Goal: Use online tool/utility: Use online tool/utility

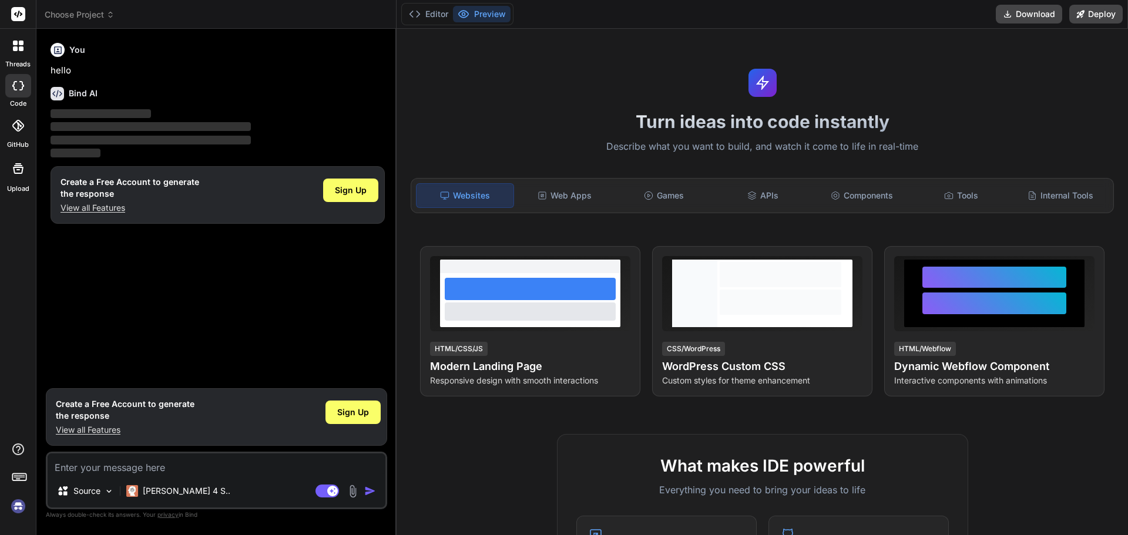
type textarea "x"
click at [152, 458] on textarea at bounding box center [217, 464] width 338 height 21
click at [148, 466] on textarea at bounding box center [217, 464] width 338 height 21
paste textarea "LOR ips dolorsi: Amet co Adipi (elits://doe.temporincid.utl/) Etdolorem aliquae…"
type textarea "LOR ips dolorsi: Amet co Adipi (elits://doe.temporincid.utl/) Etdolorem aliquae…"
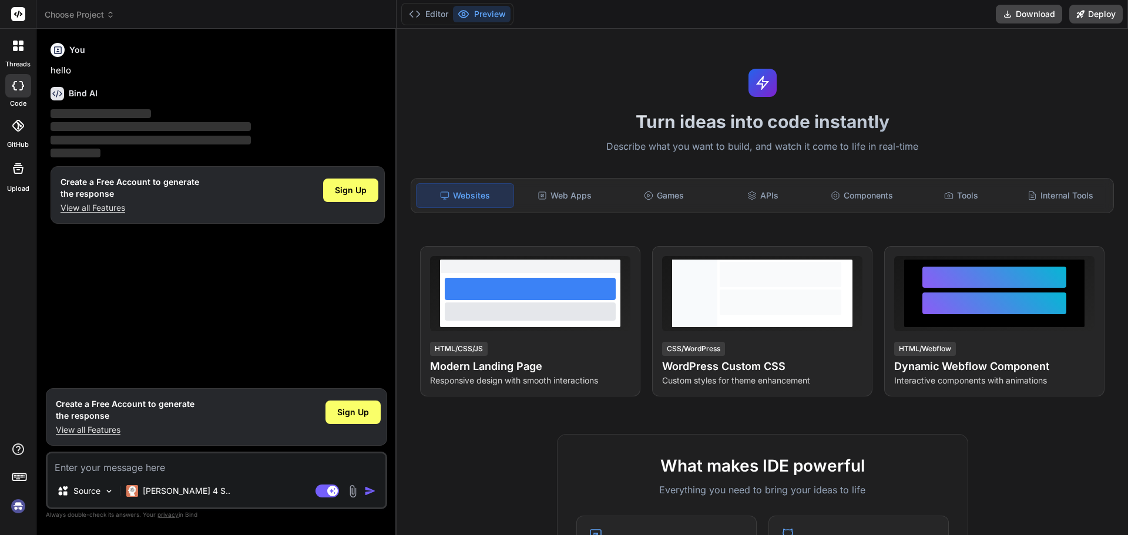
type textarea "x"
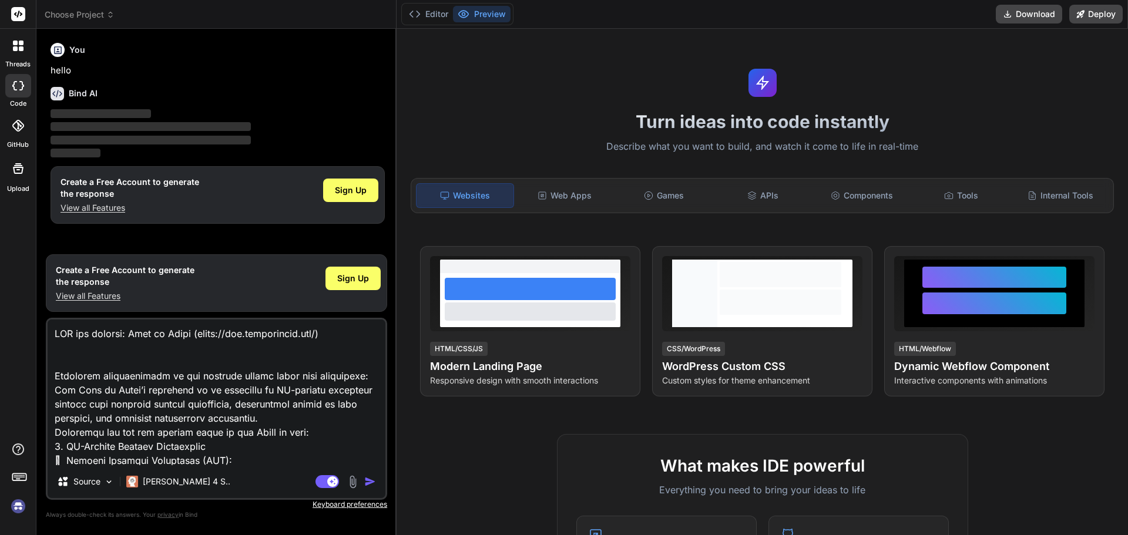
scroll to position [1961, 0]
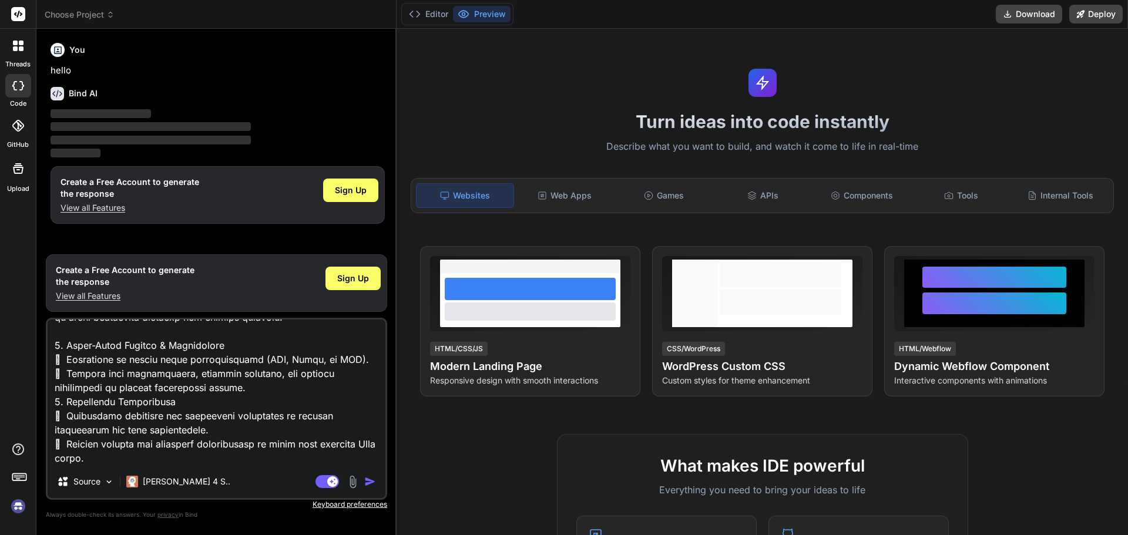
type textarea "LOR ips dolorsi: Amet co Adipi (elits://doe.temporincid.utl/) Etdolorem aliquae…"
type textarea "x"
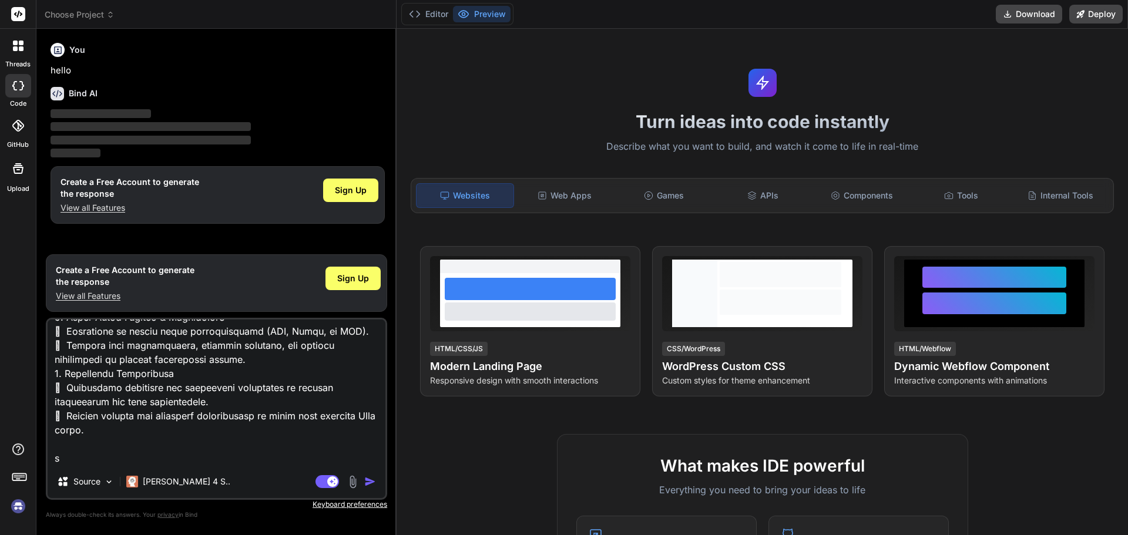
type textarea "LOR ips dolorsi: Amet co Adipi (elits://doe.temporincid.utl/) Etdolorem aliquae…"
type textarea "x"
type textarea "LOR ips dolorsi: Amet co Adipi (elits://doe.temporincid.utl/) Etdolorem aliquae…"
type textarea "x"
type textarea "LOR ips dolorsi: Amet co Adipi (elits://doe.temporincid.utl/) Etdolorem aliquae…"
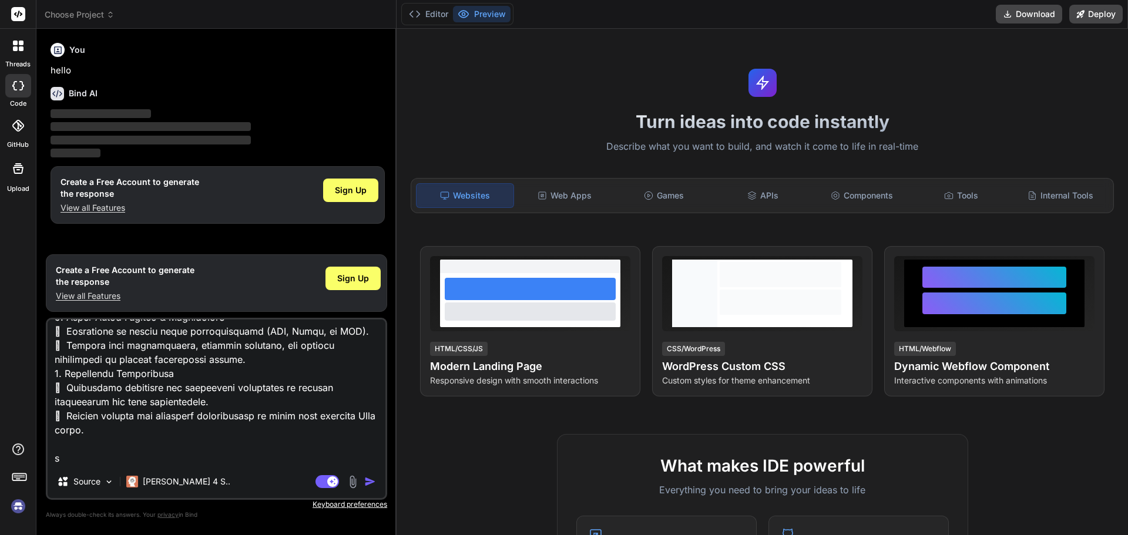
type textarea "x"
type textarea "LOR ips dolorsi: Amet co Adipi (elits://doe.temporincid.utl/) Etdolorem aliquae…"
type textarea "x"
type textarea "LOR ips dolorsi: Amet co Adipi (elits://doe.temporincid.utl/) Etdolorem aliquae…"
type textarea "x"
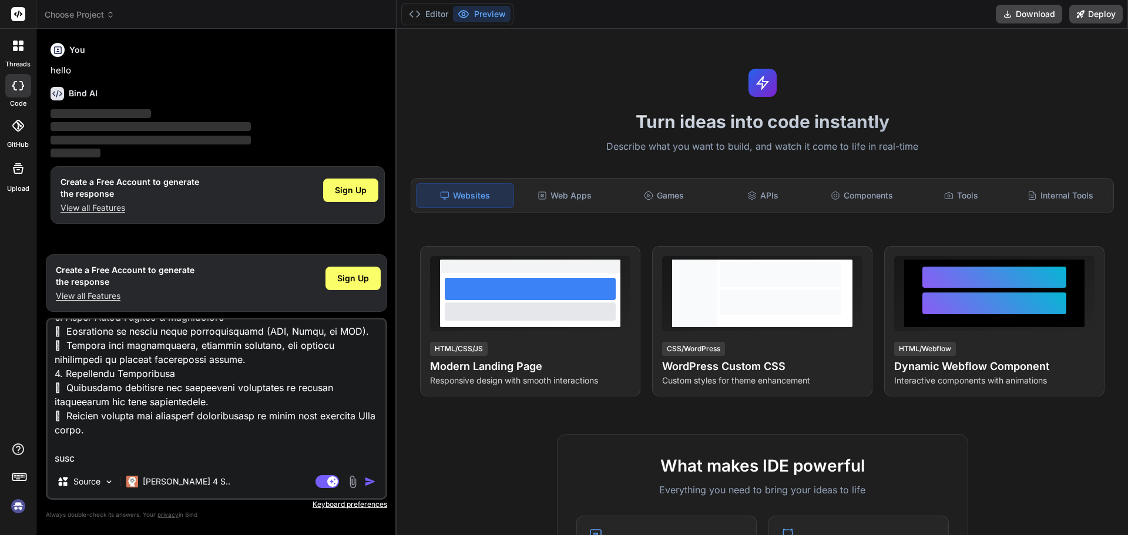
type textarea "LOR ips dolorsi: Amet co Adipi (elits://doe.temporincid.utl/) Etdolorem aliquae…"
type textarea "x"
type textarea "LOR ips dolorsi: Amet co Adipi (elits://doe.temporincid.utl/) Etdolorem aliquae…"
type textarea "x"
type textarea "LOR ips dolorsi: Amet co Adipi (elits://doe.temporincid.utl/) Etdolorem aliquae…"
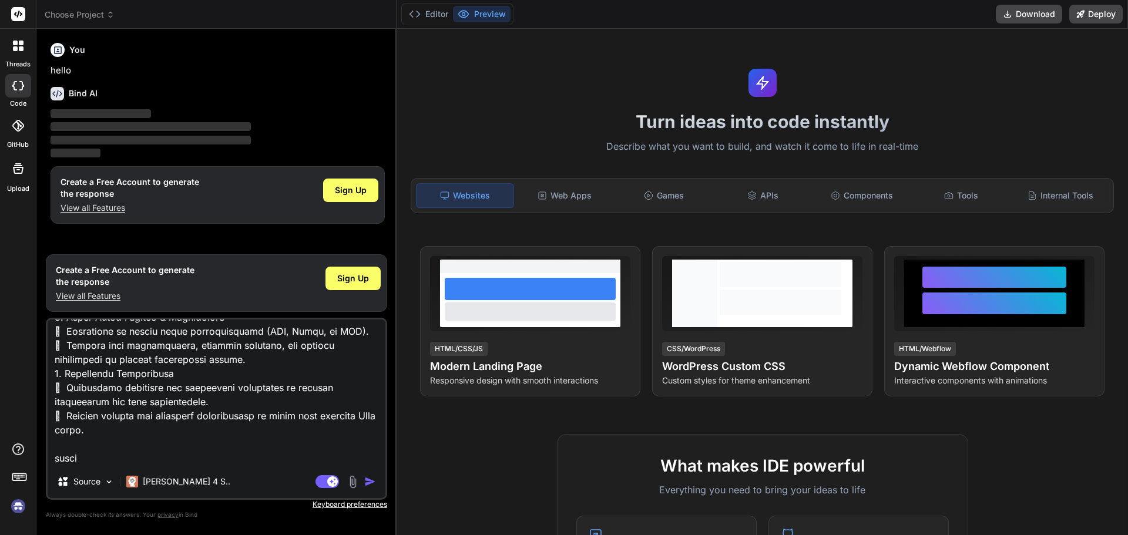
type textarea "x"
type textarea "LOR ips dolorsi: Amet co Adipi (elits://doe.temporincid.utl/) Etdolorem aliquae…"
type textarea "x"
type textarea "LOR ips dolorsi: Amet co Adipi (elits://doe.temporincid.utl/) Etdolorem aliquae…"
type textarea "x"
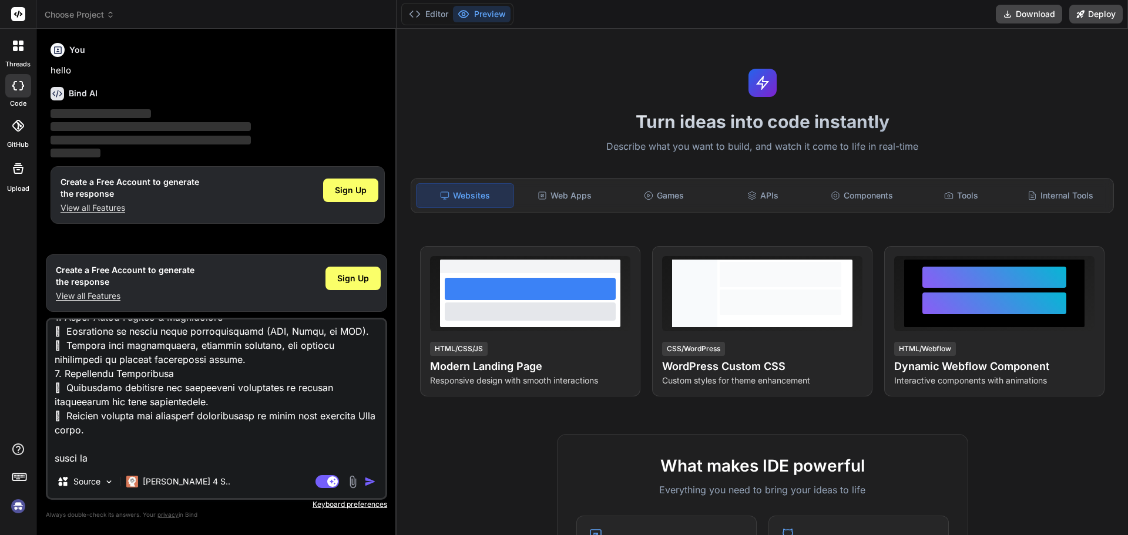
type textarea "LOR ips dolorsi: Amet co Adipi (elits://doe.temporincid.utl/) Etdolorem aliquae…"
type textarea "x"
type textarea "LOR ips dolorsi: Amet co Adipi (elits://doe.temporincid.utl/) Etdolorem aliquae…"
type textarea "x"
type textarea "LOR ips dolorsi: Amet co Adipi (elits://doe.temporincid.utl/) Etdolorem aliquae…"
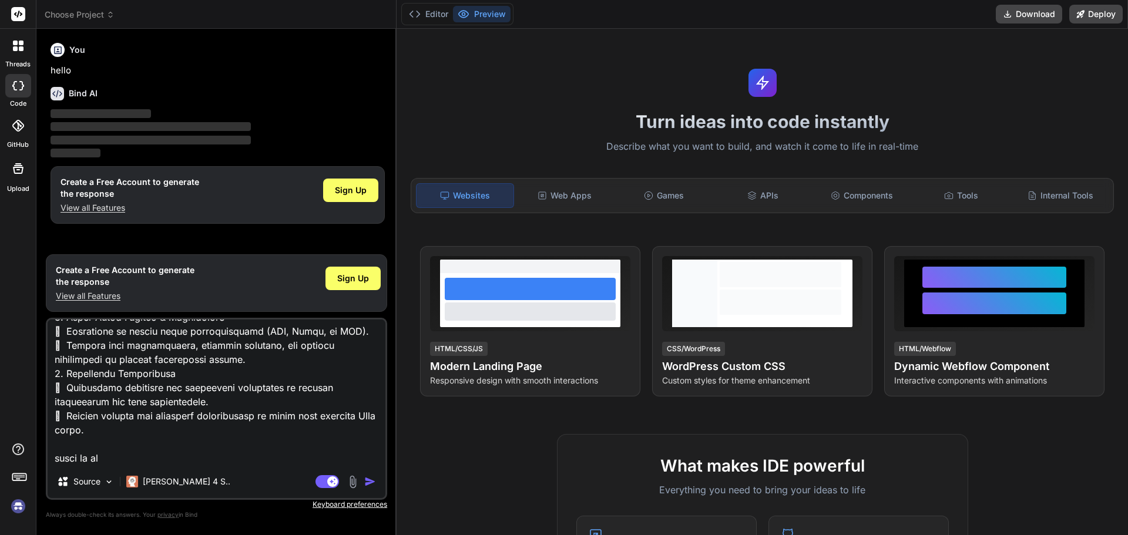
type textarea "x"
type textarea "LOR ips dolorsi: Amet co Adipi (elits://doe.temporincid.utl/) Etdolorem aliquae…"
type textarea "x"
type textarea "LOR ips dolorsi: Amet co Adipi (elits://doe.temporincid.utl/) Etdolorem aliquae…"
type textarea "x"
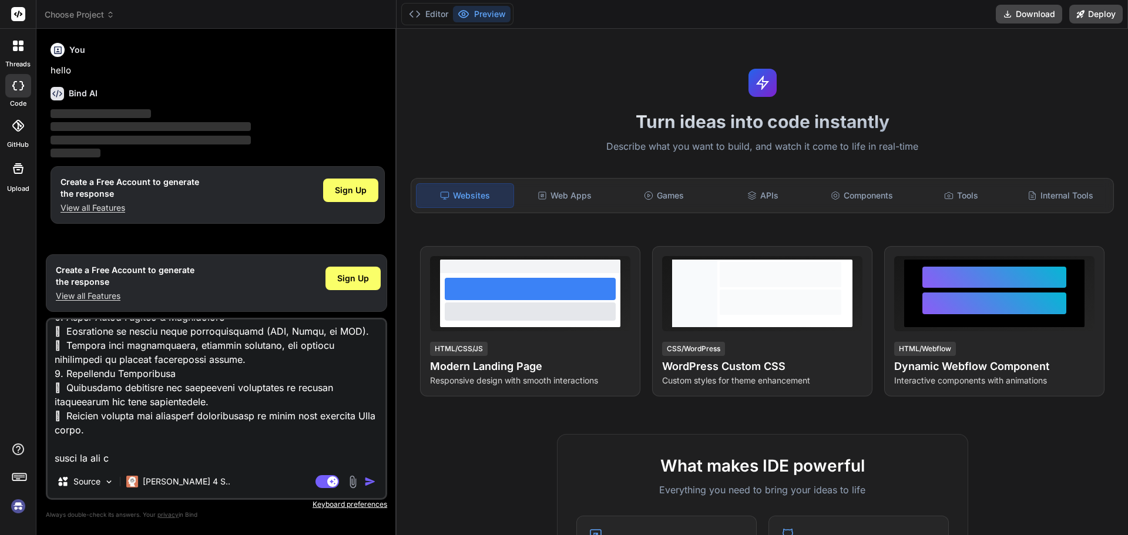
type textarea "LOR ips dolorsi: Amet co Adipi (elits://doe.temporincid.utl/) Etdolorem aliquae…"
type textarea "x"
type textarea "LOR ips dolorsi: Amet co Adipi (elits://doe.temporincid.utl/) Etdolorem aliquae…"
type textarea "x"
type textarea "LOR ips dolorsi: Amet co Adipi (elits://doe.temporincid.utl/) Etdolorem aliquae…"
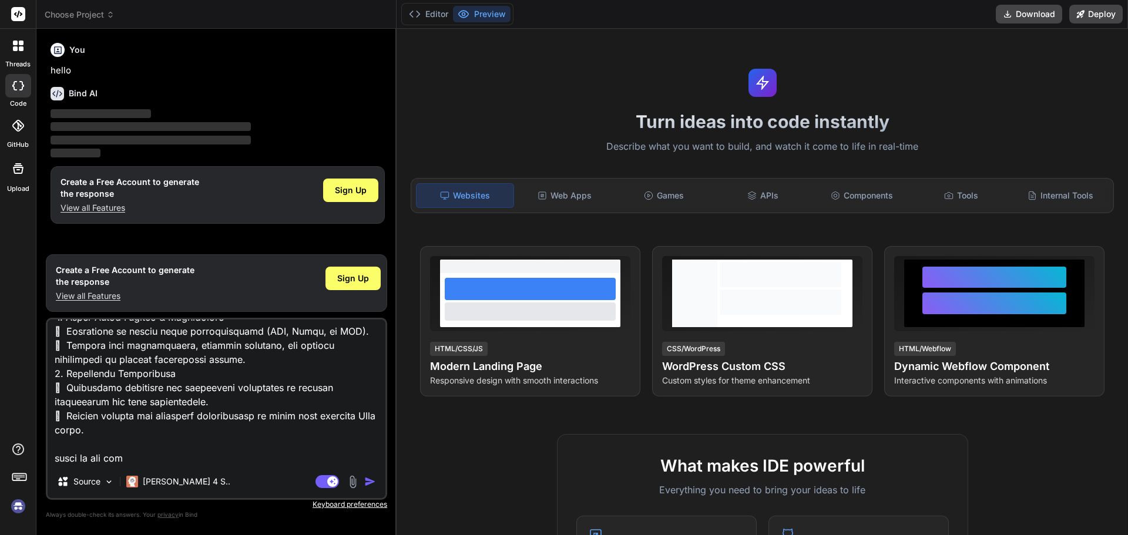
type textarea "x"
type textarea "LOR ips dolorsi: Amet co Adipi (elits://doe.temporincid.utl/) Etdolorem aliquae…"
type textarea "x"
type textarea "LOR ips dolorsi: Amet co Adipi (elits://doe.temporincid.utl/) Etdolorem aliquae…"
type textarea "x"
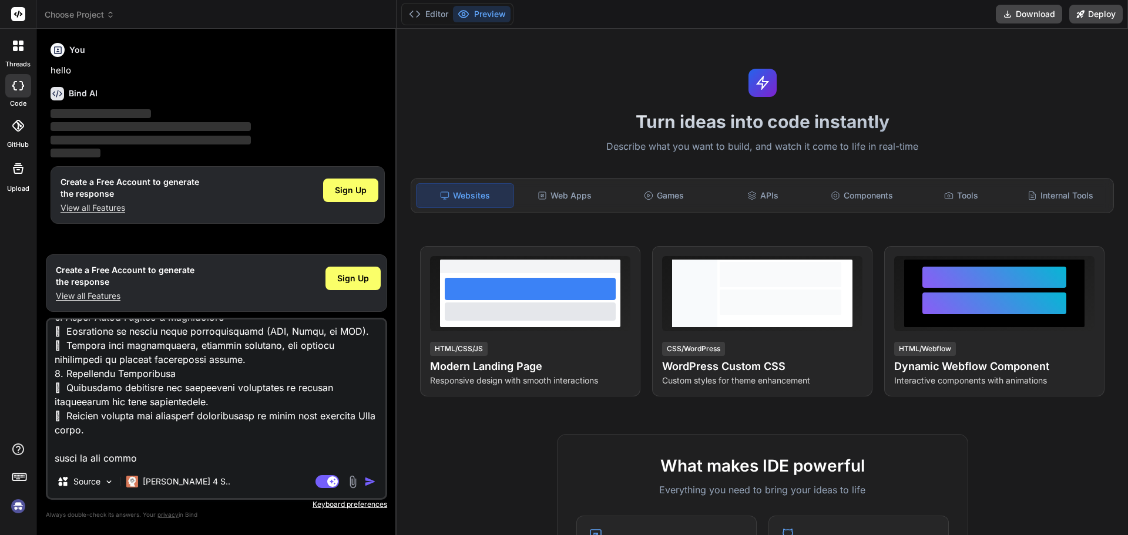
type textarea "LOR ips dolorsi: Amet co Adipi (elits://doe.temporincid.utl/) Etdolorem aliquae…"
type textarea "x"
type textarea "LOR ips dolorsi: Amet co Adipi (elits://doe.temporincid.utl/) Etdolorem aliquae…"
type textarea "x"
type textarea "LOR ips dolorsi: Amet co Adipi (elits://doe.temporincid.utl/) Etdolorem aliquae…"
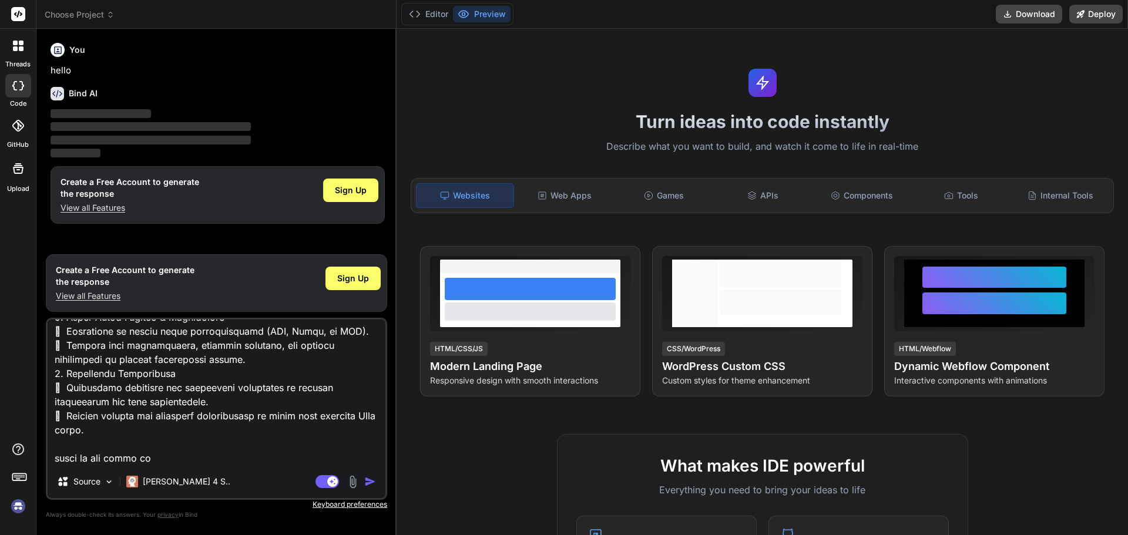
type textarea "x"
type textarea "LOR ips dolorsi: Amet co Adipi (elits://doe.temporincid.utl/) Etdolorem aliquae…"
type textarea "x"
type textarea "LOR ips dolorsi: Amet co Adipi (elits://doe.temporincid.utl/) Etdolorem aliquae…"
type textarea "x"
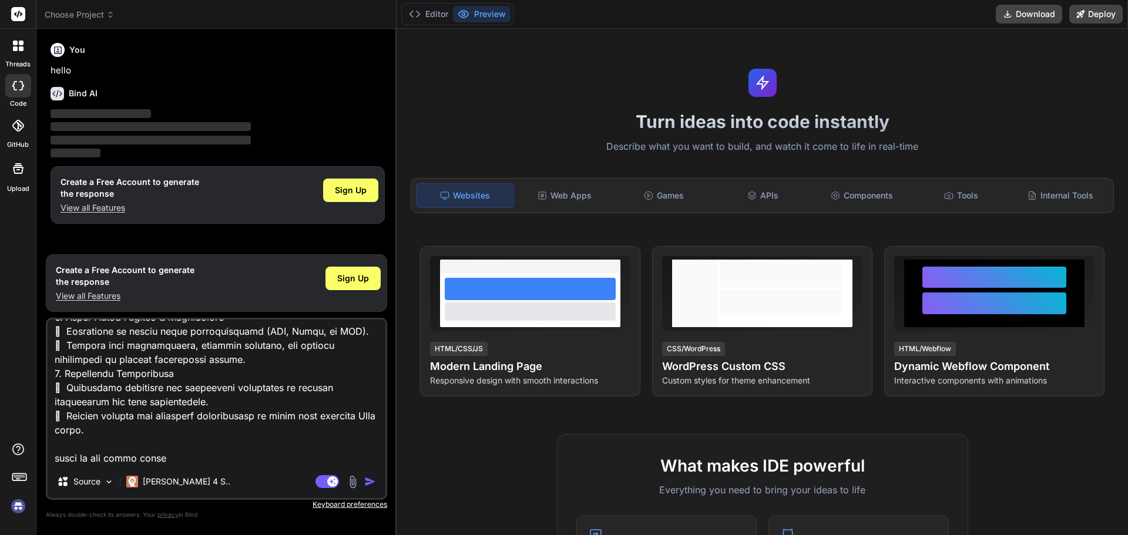
type textarea "LOR ips dolorsi: Amet co Adipi (elits://doe.temporincid.utl/) Etdolorem aliquae…"
type textarea "x"
type textarea "LOR ips dolorsi: Amet co Adipi (elits://doe.temporincid.utl/) Etdolorem aliquae…"
type textarea "x"
type textarea "LOR ips dolorsi: Amet co Adipi (elits://doe.temporincid.utl/) Etdolorem aliquae…"
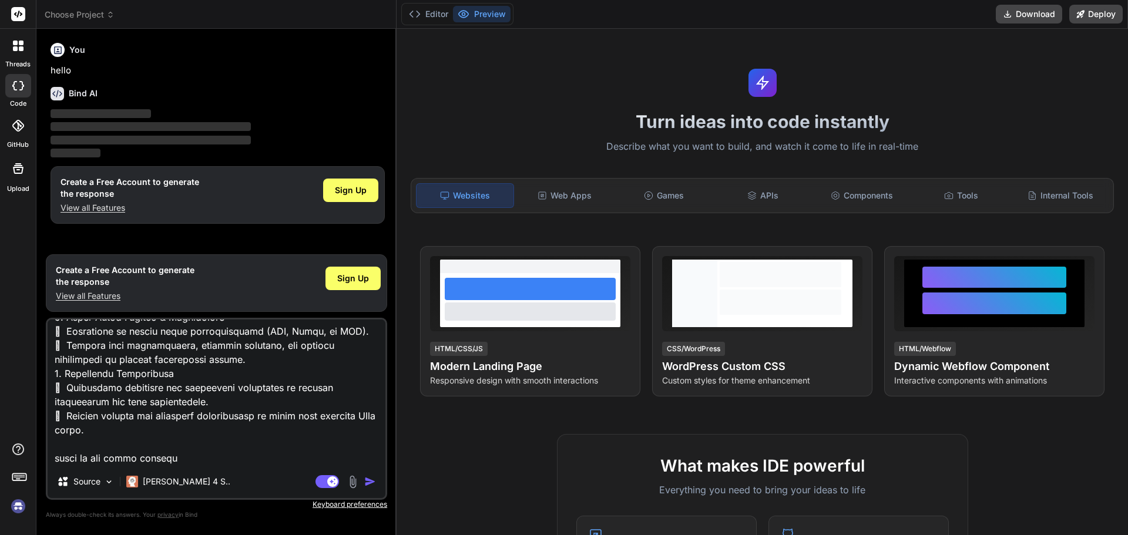
type textarea "x"
type textarea "LOR ips dolorsi: Amet co Adipi (elits://doe.temporincid.utl/) Etdolorem aliquae…"
type textarea "x"
type textarea "LOR ips dolorsi: Amet co Adipi (elits://doe.temporincid.utl/) Etdolorem aliquae…"
type textarea "x"
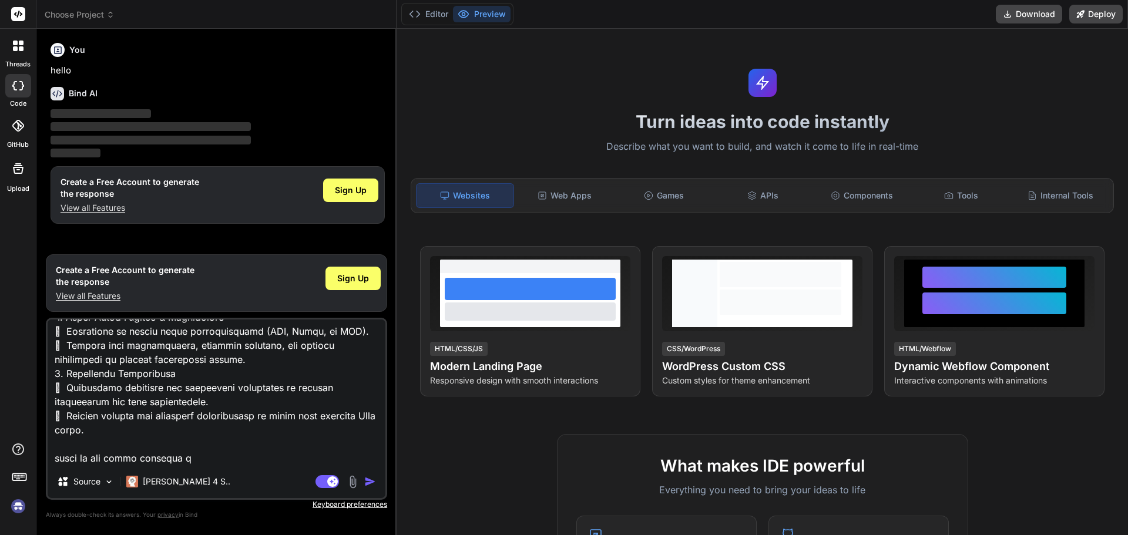
type textarea "LOR ips dolorsi: Amet co Adipi (elits://doe.temporincid.utl/) Etdolorem aliquae…"
type textarea "x"
type textarea "LOR ips dolorsi: Amet co Adipi (elits://doe.temporincid.utl/) Etdolorem aliquae…"
type textarea "x"
type textarea "LOR ips dolorsi: Amet co Adipi (elits://doe.temporincid.utl/) Etdolorem aliquae…"
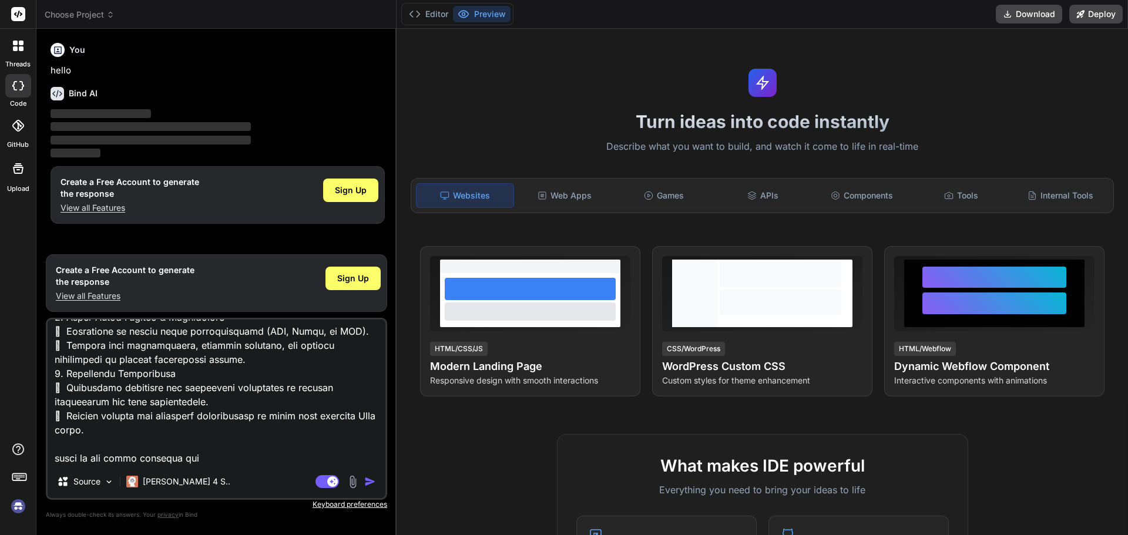
type textarea "x"
type textarea "LOR ips dolorsi: Amet co Adipi (elits://doe.temporincid.utl/) Etdolorem aliquae…"
type textarea "x"
type textarea "LOR ips dolorsi: Amet co Adipi (elits://doe.temporincid.utl/) Etdolorem aliquae…"
type textarea "x"
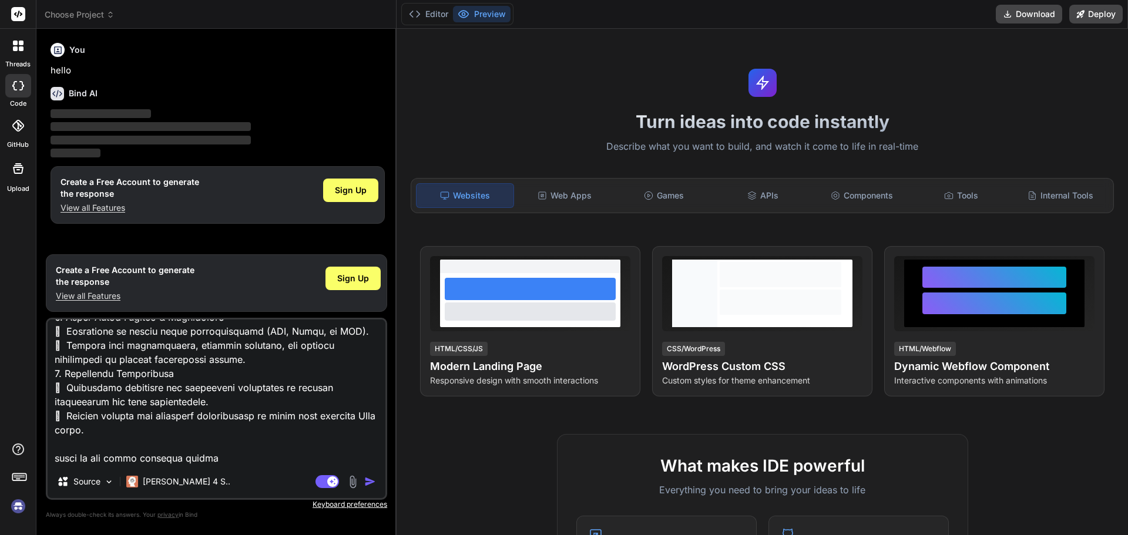
type textarea "LOR ips dolorsi: Amet co Adipi (elits://doe.temporincid.utl/) Etdolorem aliquae…"
type textarea "x"
type textarea "LOR ips dolorsi: Amet co Adipi (elits://doe.temporincid.utl/) Etdolorem aliquae…"
type textarea "x"
type textarea "LOR ips dolorsi: Amet co Adipi (elits://doe.temporincid.utl/) Etdolorem aliquae…"
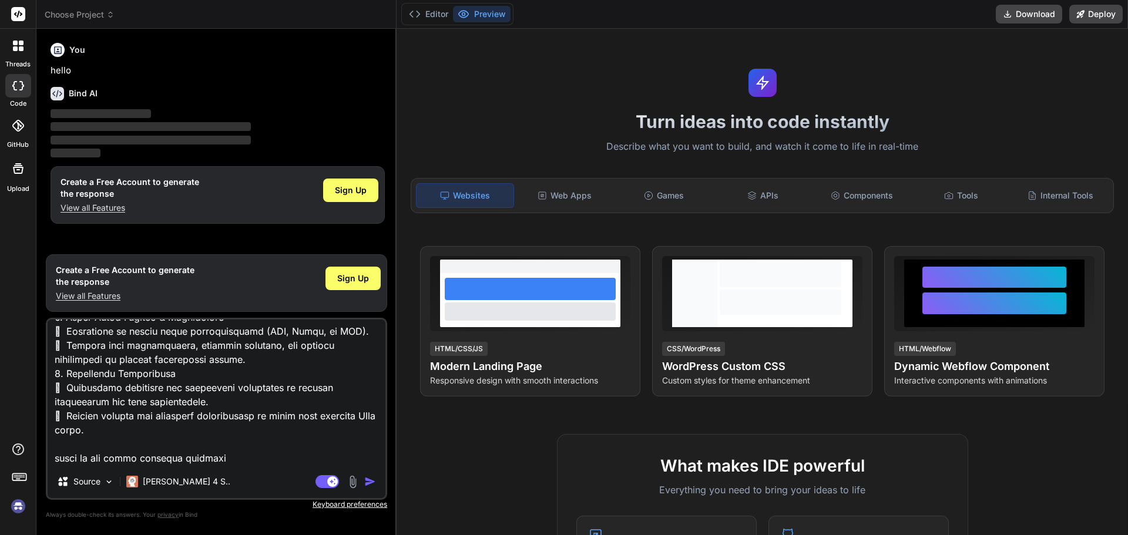
type textarea "x"
type textarea "LOR ips dolorsi: Amet co Adipi (elits://doe.temporincid.utl/) Etdolorem aliquae…"
type textarea "x"
type textarea "LOR ips dolorsi: Amet co Adipi (elits://doe.temporincid.utl/) Etdolorem aliquae…"
type textarea "x"
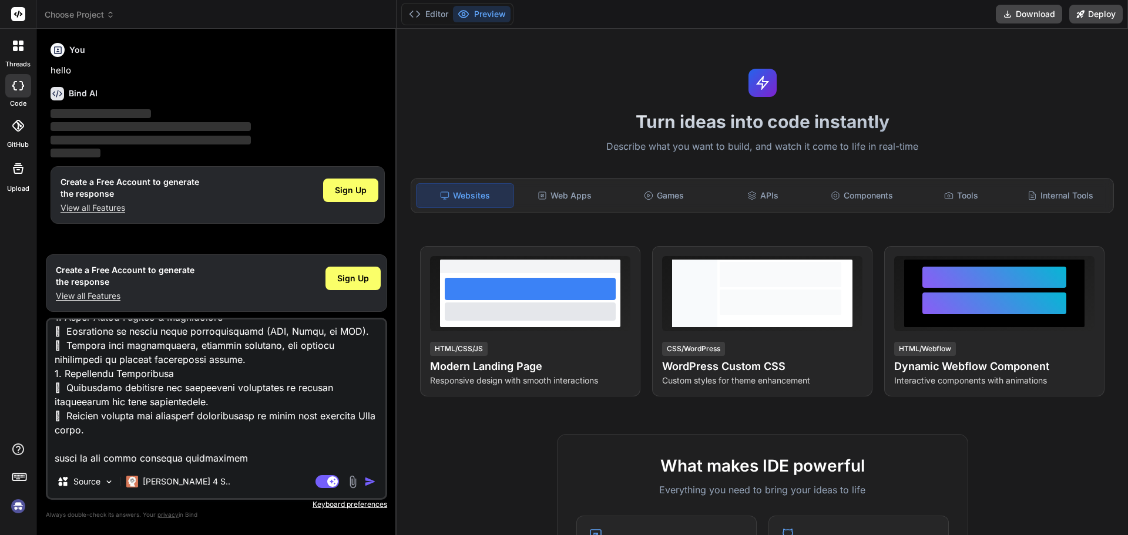
type textarea "LOR ips dolorsi: Amet co Adipi (elits://doe.temporincid.utl/) Etdolorem aliquae…"
type textarea "x"
type textarea "LOR ips dolorsi: Amet co Adipi (elits://doe.temporincid.utl/) Etdolorem aliquae…"
type textarea "x"
type textarea "LOR ips dolorsi: Amet co Adipi (elits://doe.temporincid.utl/) Etdolorem aliquae…"
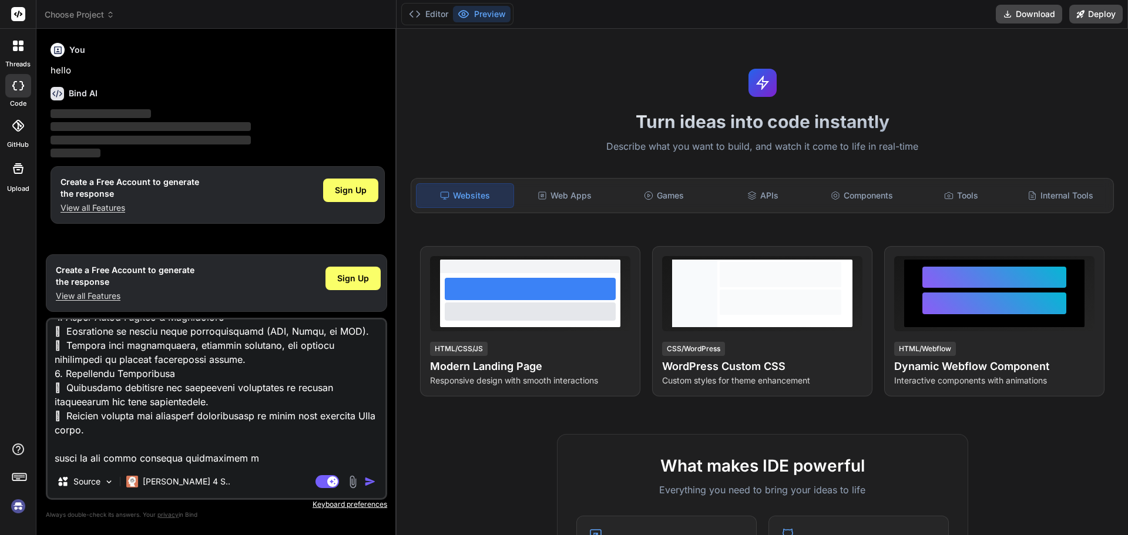
type textarea "x"
type textarea "LOR ips dolorsi: Amet co Adipi (elits://doe.temporincid.utl/) Etdolorem aliquae…"
type textarea "x"
type textarea "LOR ips dolorsi: Amet co Adipi (elits://doe.temporincid.utl/) Etdolorem aliquae…"
type textarea "x"
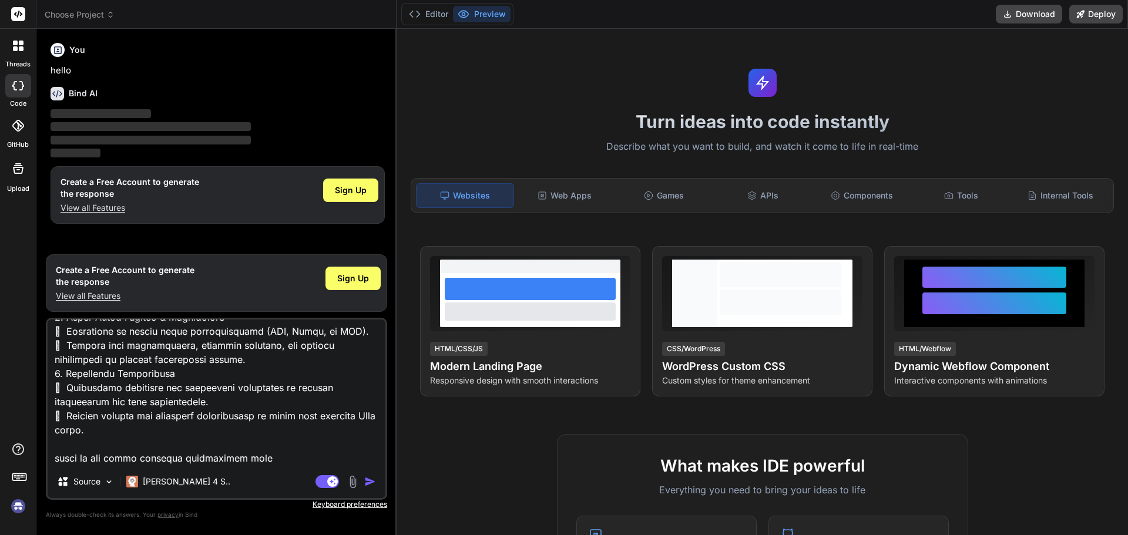
type textarea "LOR ips dolorsi: Amet co Adipi (elits://doe.temporincid.utl/) Etdolorem aliquae…"
type textarea "x"
type textarea "LOR ips dolorsi: Amet co Adipi (elits://doe.temporincid.utl/) Etdolorem aliquae…"
type textarea "x"
type textarea "LOR ips dolorsi: Amet co Adipi (elits://doe.temporincid.utl/) Etdolorem aliquae…"
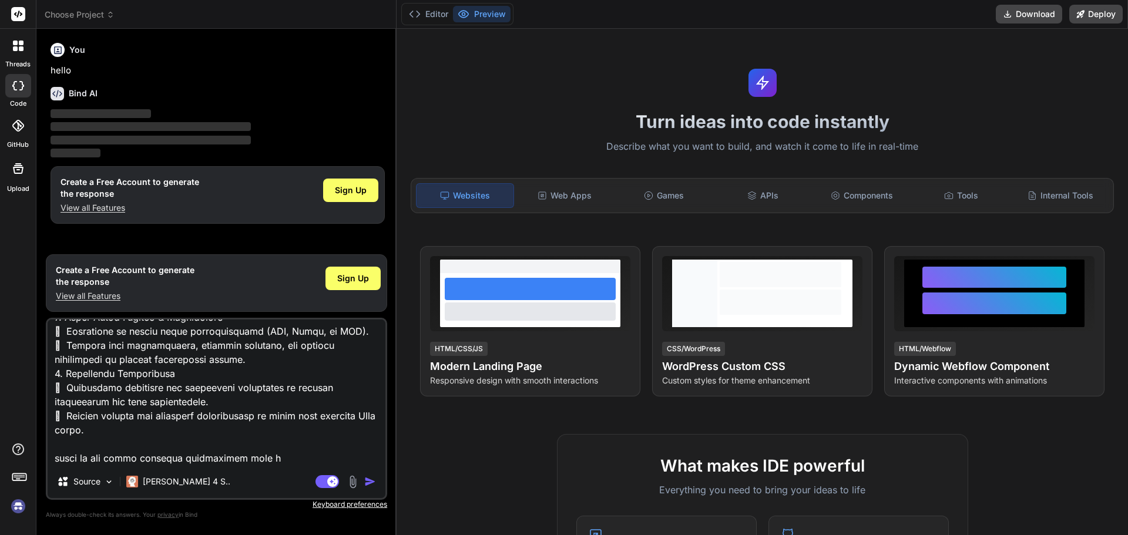
type textarea "x"
type textarea "LOR ips dolorsi: Amet co Adipi (elits://doe.temporincid.utl/) Etdolorem aliquae…"
type textarea "x"
type textarea "LOR ips dolorsi: Amet co Adipi (elits://doe.temporincid.utl/) Etdolorem aliquae…"
type textarea "x"
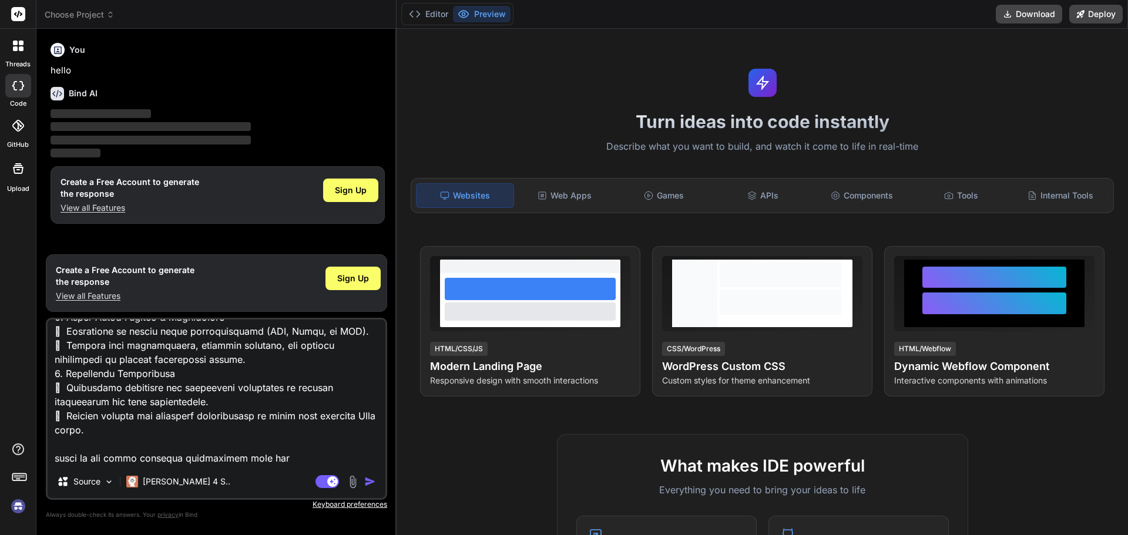
type textarea "LOR ips dolorsi: Amet co Adipi (elits://doe.temporincid.utl/) Etdolorem aliquae…"
type textarea "x"
type textarea "LOR ips dolorsi: Amet co Adipi (elits://doe.temporincid.utl/) Etdolorem aliquae…"
type textarea "x"
type textarea "LOR ips dolorsi: Amet co Adipi (elits://doe.temporincid.utl/) Etdolorem aliquae…"
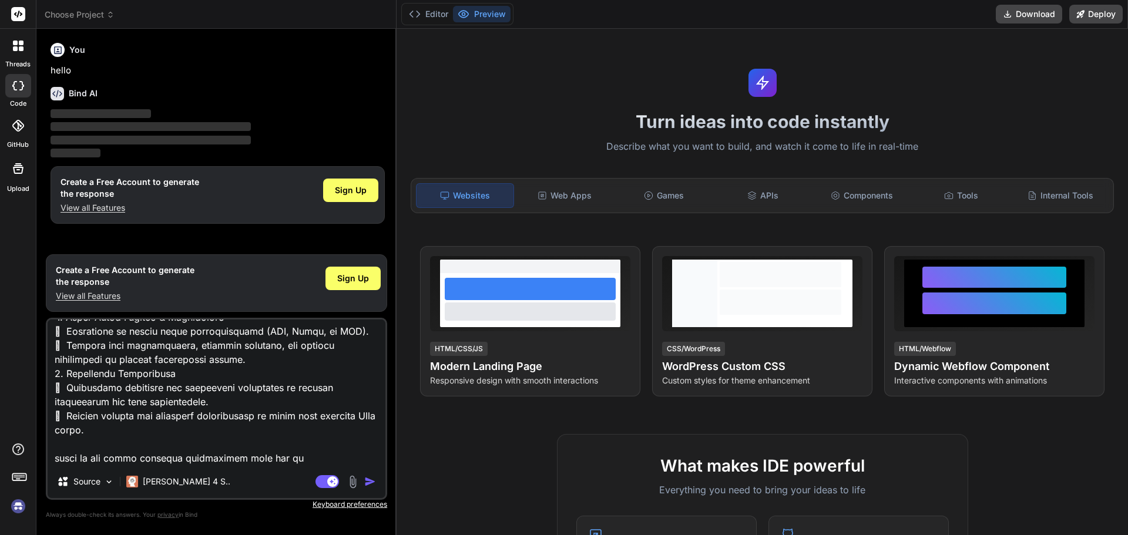
type textarea "x"
type textarea "LOR ips dolorsi: Amet co Adipi (elits://doe.temporincid.utl/) Etdolorem aliquae…"
type textarea "x"
type textarea "LOR ips dolorsi: Amet co Adipi (elits://doe.temporincid.utl/) Etdolorem aliquae…"
type textarea "x"
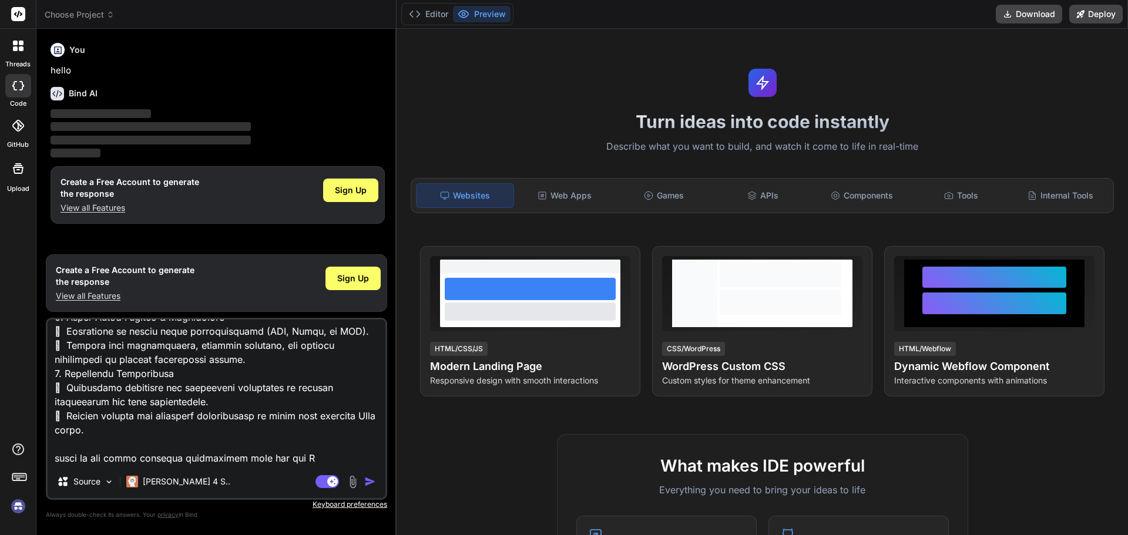
type textarea "LOR ips dolorsi: Amet co Adipi (elits://doe.temporincid.utl/) Etdolorem aliquae…"
type textarea "x"
type textarea "LOR ips dolorsi: Amet co Adipi (elits://doe.temporincid.utl/) Etdolorem aliquae…"
type textarea "x"
type textarea "LOR ips dolorsi: Amet co Adipi (elits://doe.temporincid.utl/) Etdolorem aliquae…"
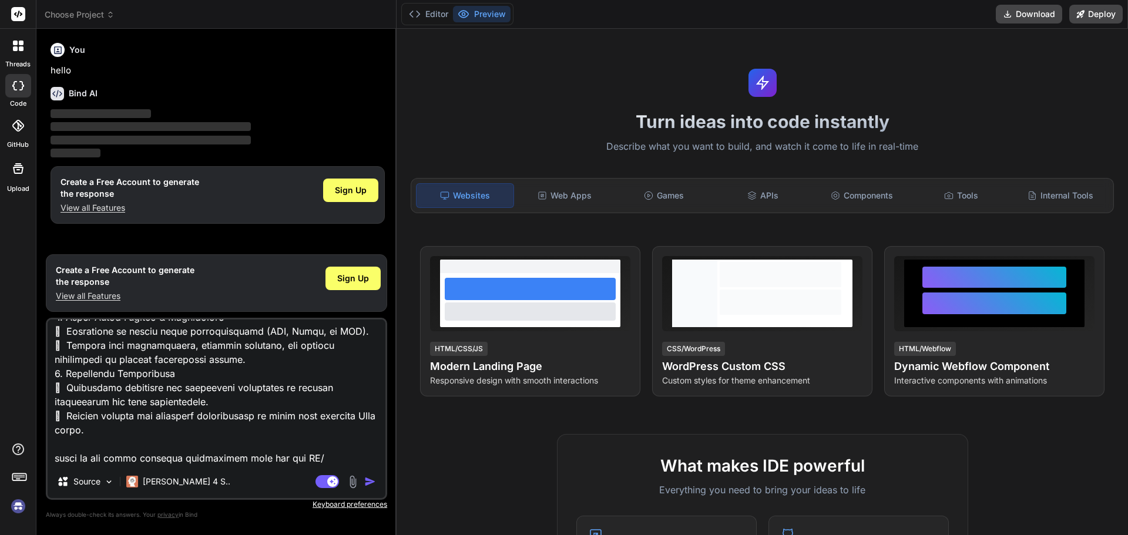
type textarea "x"
type textarea "LOR ips dolorsi: Amet co Adipi (elits://doe.temporincid.utl/) Etdolorem aliquae…"
type textarea "x"
type textarea "LOR ips dolorsi: Amet co Adipi (elits://doe.temporincid.utl/) Etdolorem aliquae…"
type textarea "x"
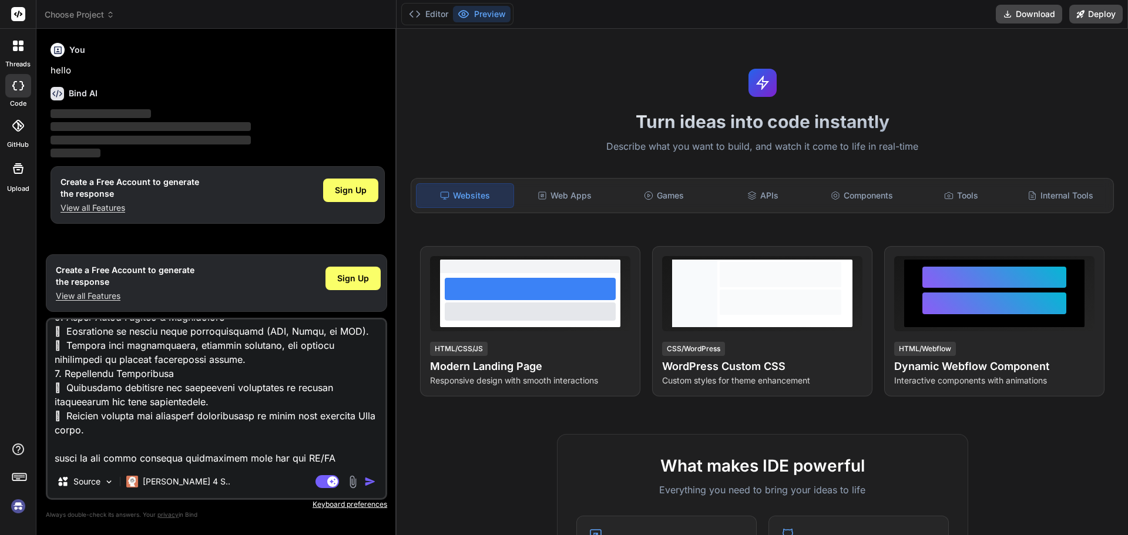
type textarea "LOR ips dolorsi: Amet co Adipi (elits://doe.temporincid.utl/) Etdolorem aliquae…"
type textarea "x"
type textarea "LOR ips dolorsi: Amet co Adipi (elits://doe.temporincid.utl/) Etdolorem aliquae…"
type textarea "x"
type textarea "LOR ips dolorsi: Amet co Adipi (elits://doe.temporincid.utl/) Etdolorem aliquae…"
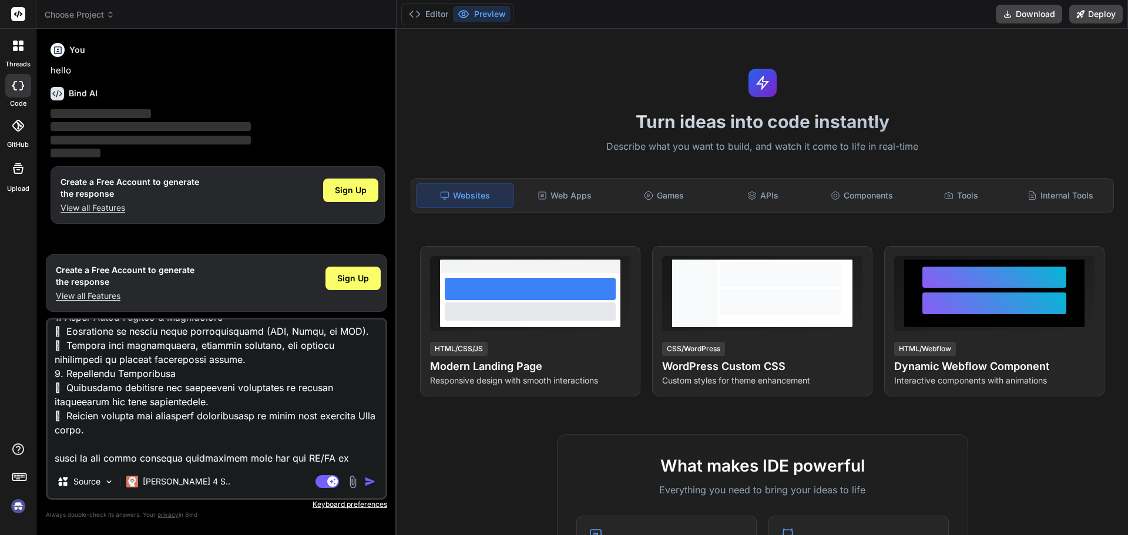
type textarea "x"
type textarea "LOR ips dolorsi: Amet co Adipi (elits://doe.temporincid.utl/) Etdolorem aliquae…"
type textarea "x"
type textarea "LOR ips dolorsi: Amet co Adipi (elits://doe.temporincid.utl/) Etdolorem aliquae…"
type textarea "x"
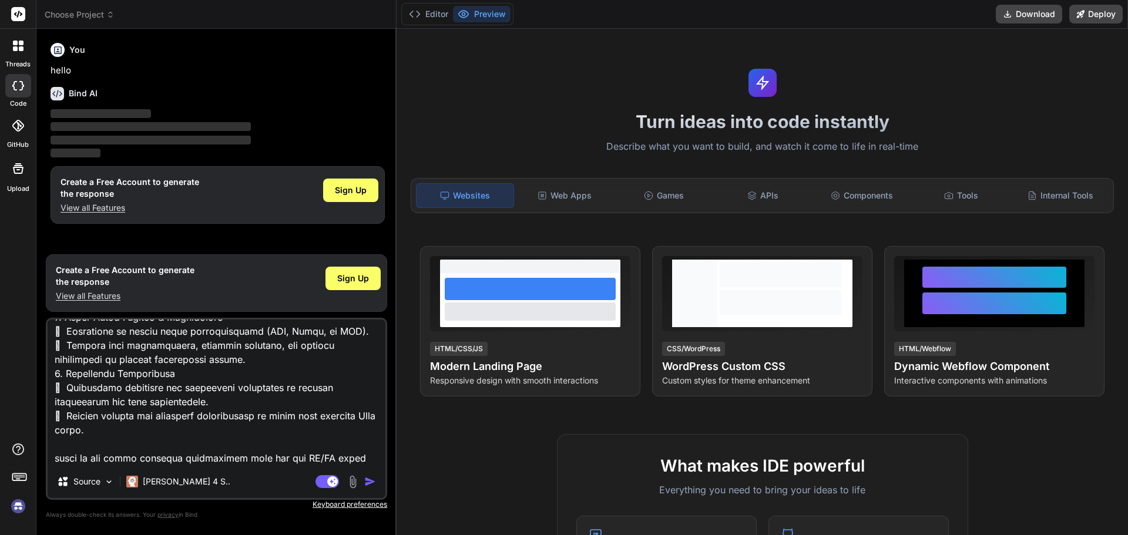
type textarea "LOR ips dolorsi: Amet co Adipi (elits://doe.temporincid.utl/) Etdolorem aliquae…"
type textarea "x"
type textarea "LOR ips dolorsi: Amet co Adipi (elits://doe.temporincid.utl/) Etdolorem aliquae…"
type textarea "x"
type textarea "LOR ips dolorsi: Amet co Adipi (elits://doe.temporincid.utl/) Etdolorem aliquae…"
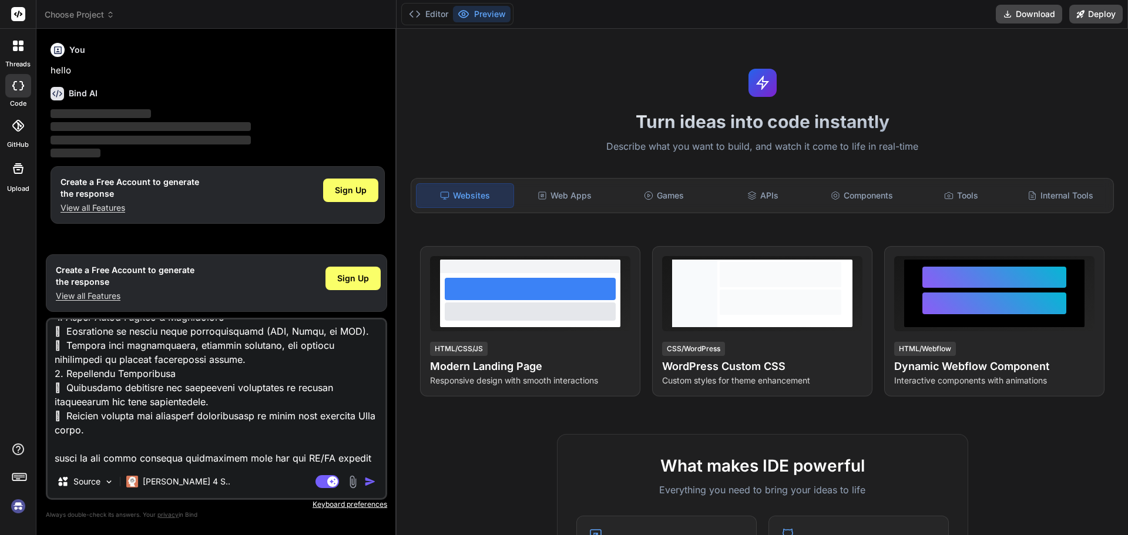
type textarea "x"
type textarea "LOR ips dolorsi: Amet co Adipi (elits://doe.temporincid.utl/) Etdolorem aliquae…"
type textarea "x"
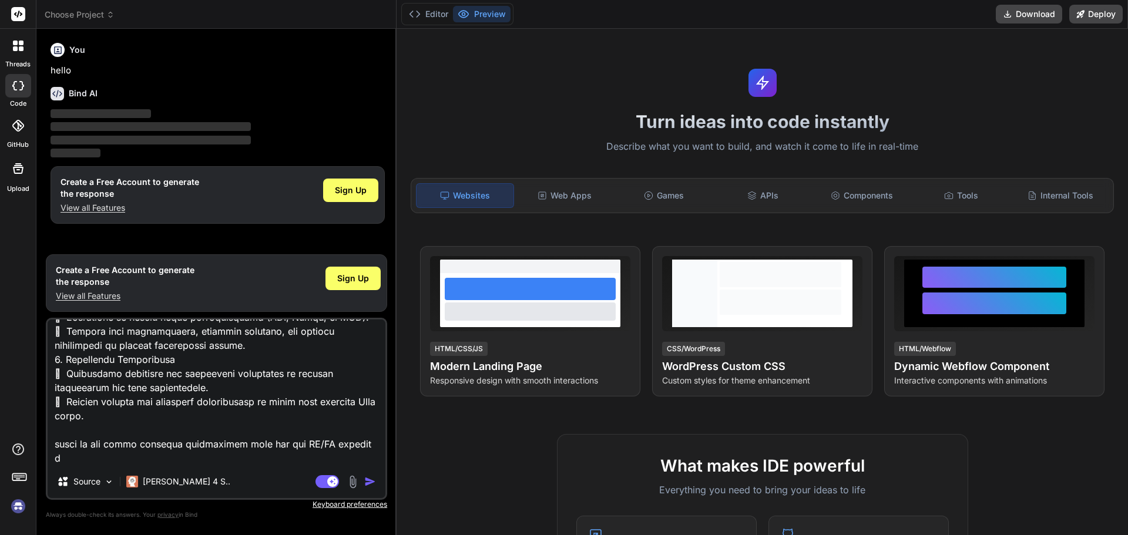
type textarea "LOR ips dolorsi: Amet co Adipi (elits://doe.temporincid.utl/) Etdolorem aliquae…"
type textarea "x"
type textarea "LOR ips dolorsi: Amet co Adipi (elits://doe.temporincid.utl/) Etdolorem aliquae…"
type textarea "x"
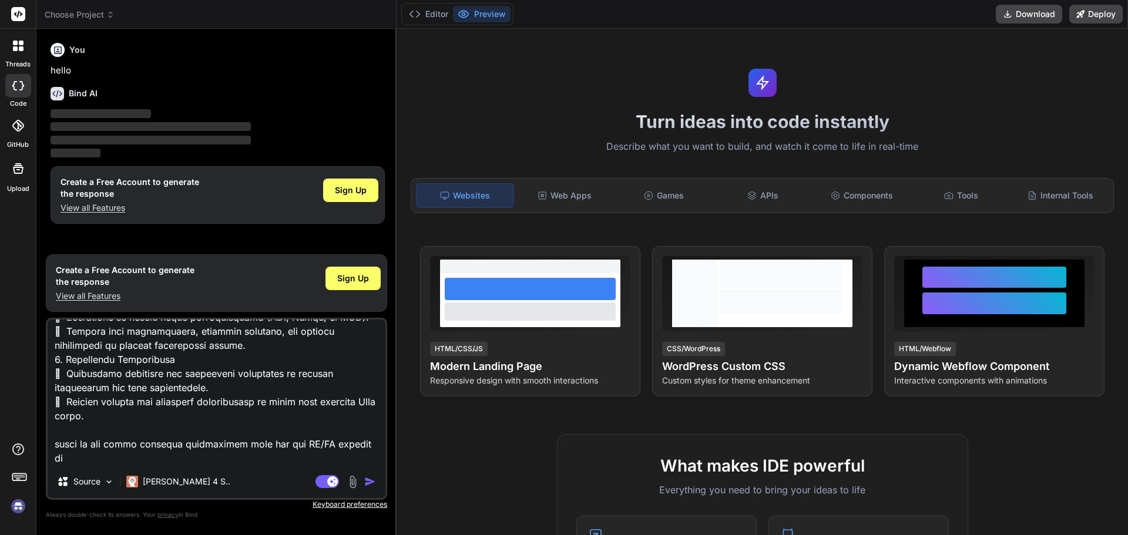
type textarea "LOR ips dolorsi: Amet co Adipi (elits://doe.temporincid.utl/) Etdolorem aliquae…"
type textarea "x"
type textarea "LOR ips dolorsi: Amet co Adipi (elits://doe.temporincid.utl/) Etdolorem aliquae…"
type textarea "x"
type textarea "LOR ips dolorsi: Amet co Adipi (elits://doe.temporincid.utl/) Etdolorem aliquae…"
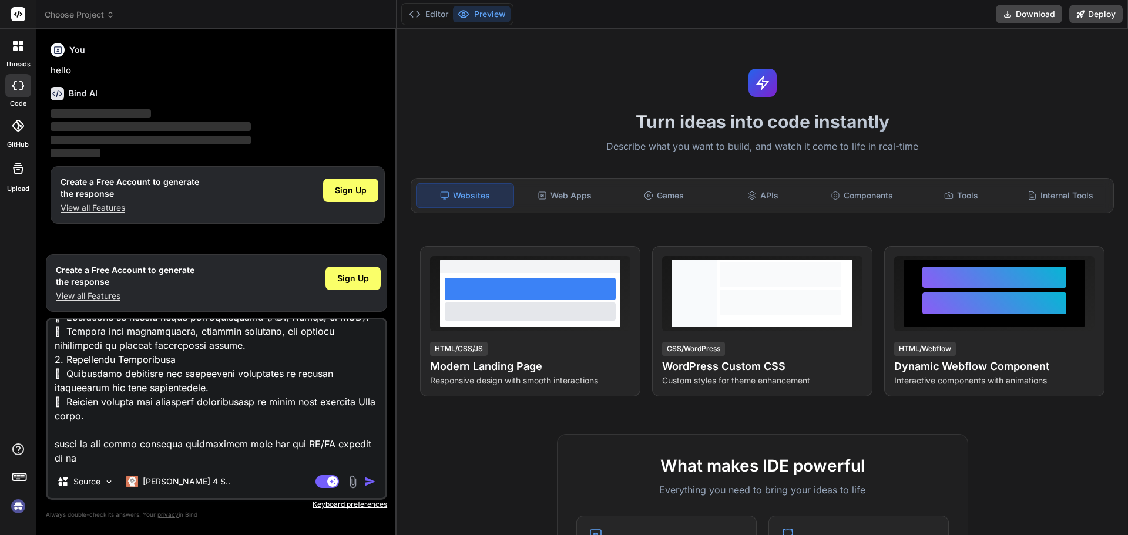
type textarea "x"
type textarea "LOR ips dolorsi: Amet co Adipi (elits://doe.temporincid.utl/) Etdolorem aliquae…"
type textarea "x"
type textarea "LOR ips dolorsi: Amet co Adipi (elits://doe.temporincid.utl/) Etdolorem aliquae…"
type textarea "x"
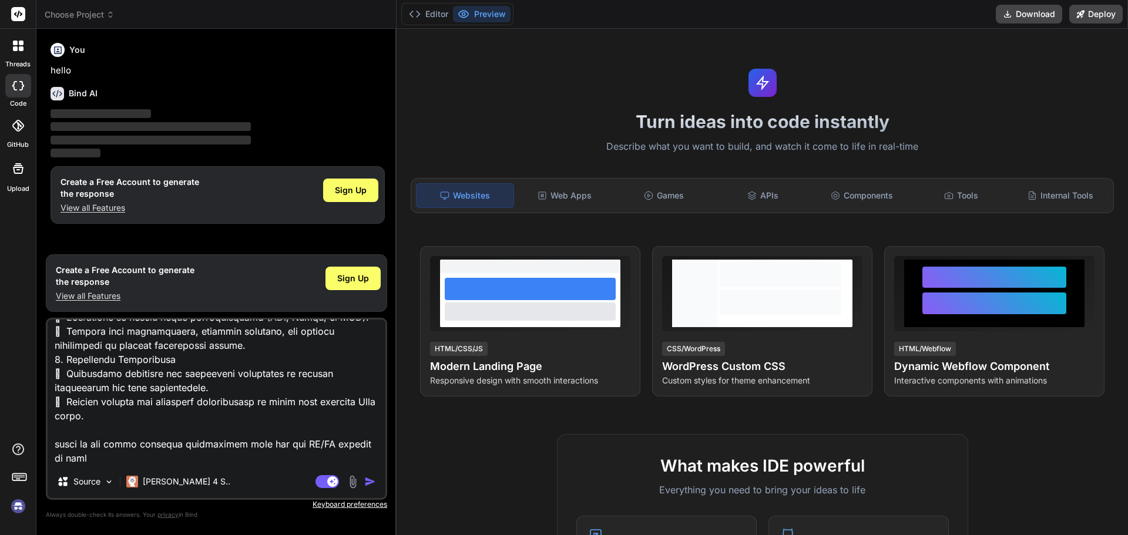
type textarea "LOR ips dolorsi: Amet co Adipi (elits://doe.temporincid.utl/) Etdolorem aliquae…"
type textarea "x"
type textarea "LOR ips dolorsi: Amet co Adipi (elits://doe.temporincid.utl/) Etdolorem aliquae…"
type textarea "x"
type textarea "LOR ips dolorsi: Amet co Adipi (elits://doe.temporincid.utl/) Etdolorem aliquae…"
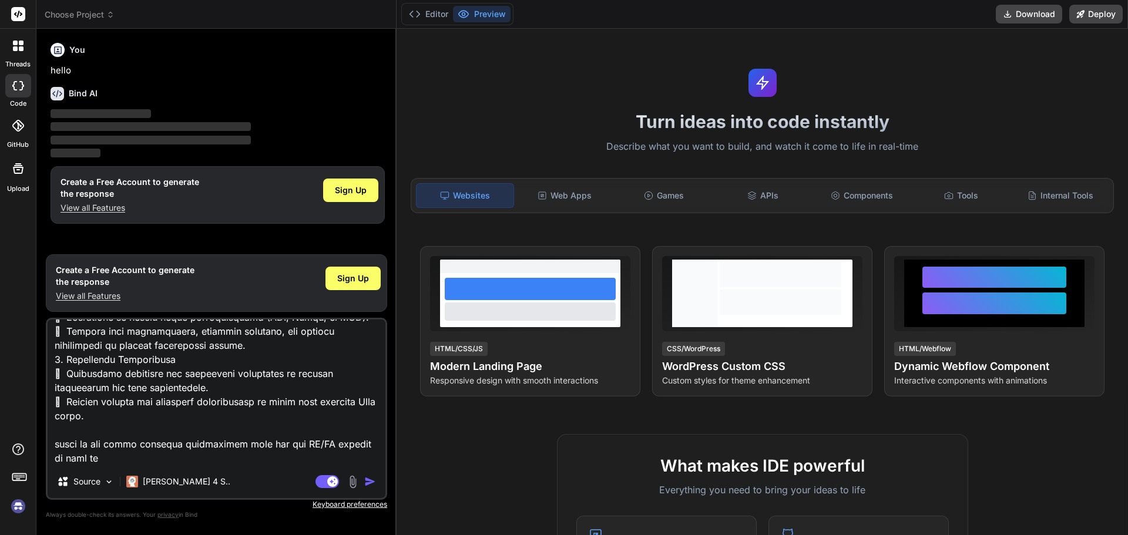
type textarea "x"
type textarea "LOR ips dolorsi: Amet co Adipi (elits://doe.temporincid.utl/) Etdolorem aliquae…"
type textarea "x"
type textarea "LOR ips dolorsi: Amet co Adipi (elits://doe.temporincid.utl/) Etdolorem aliquae…"
type textarea "x"
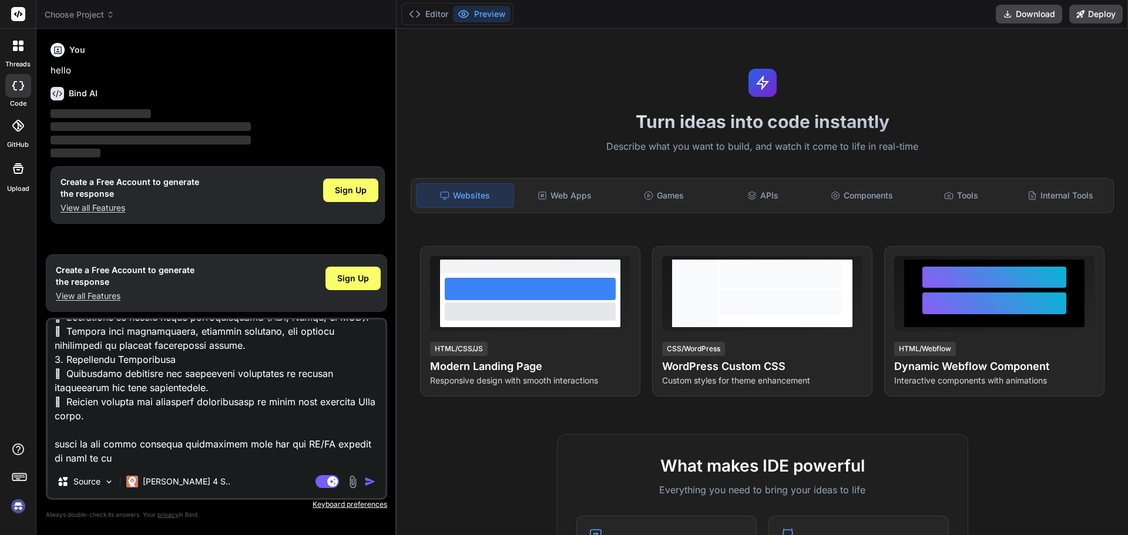
type textarea "LOR ips dolorsi: Amet co Adipi (elits://doe.temporincid.utl/) Etdolorem aliquae…"
type textarea "x"
type textarea "LOR ips dolorsi: Amet co Adipi (elits://doe.temporincid.utl/) Etdolorem aliquae…"
type textarea "x"
type textarea "LOR ips dolorsi: Amet co Adipi (elits://doe.temporincid.utl/) Etdolorem aliquae…"
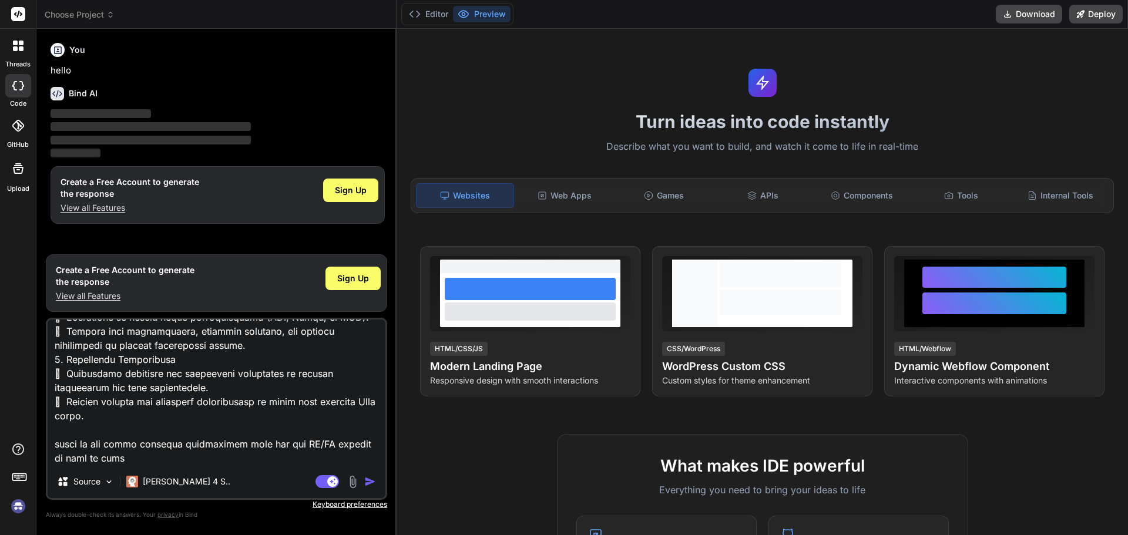
type textarea "x"
type textarea "LOR ips dolorsi: Amet co Adipi (elits://doe.temporincid.utl/) Etdolorem aliquae…"
type textarea "x"
drag, startPoint x: 324, startPoint y: 445, endPoint x: 297, endPoint y: 448, distance: 27.2
click at [297, 448] on textarea at bounding box center [217, 393] width 338 height 146
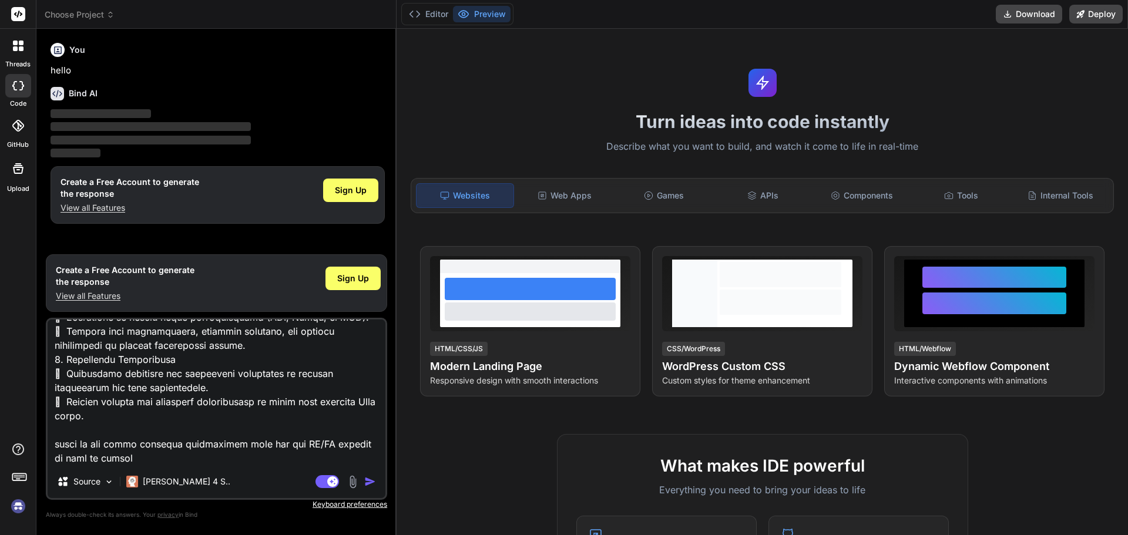
click at [215, 462] on textarea at bounding box center [217, 393] width 338 height 146
click at [209, 457] on textarea at bounding box center [217, 393] width 338 height 146
type textarea "LOR ips dolorsi: Amet co Adipi (elits://doe.temporincid.utl/) Etdolorem aliquae…"
click at [377, 477] on button "button" at bounding box center [372, 482] width 16 height 12
click at [367, 481] on img "button" at bounding box center [370, 482] width 12 height 12
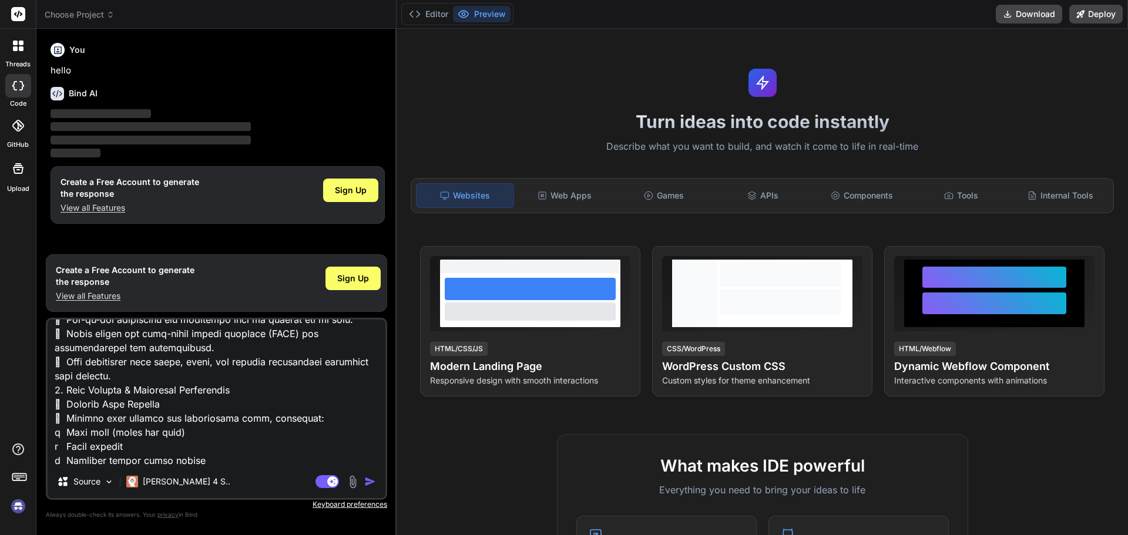
scroll to position [1977, 0]
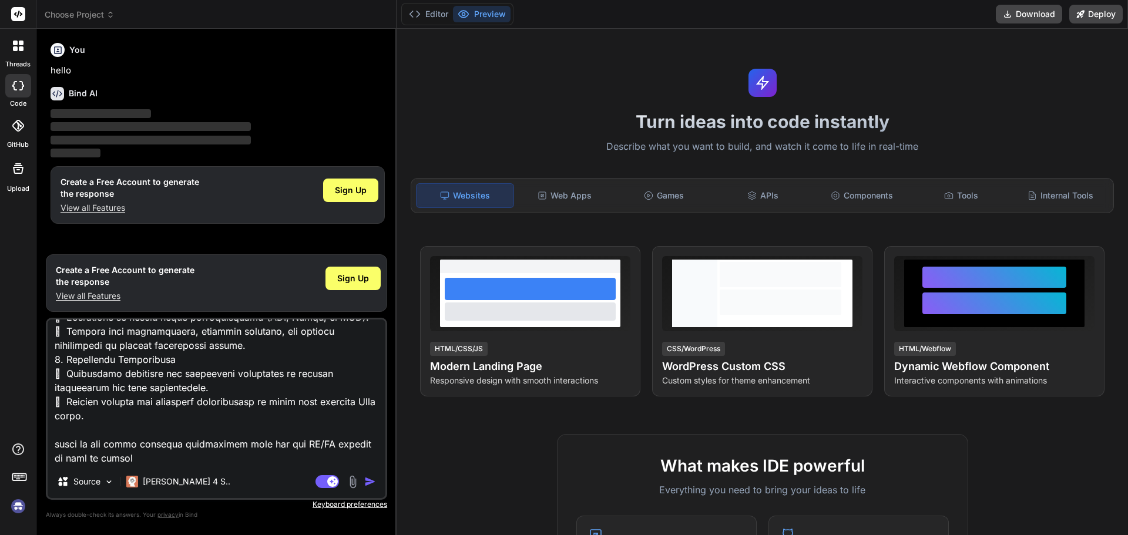
click at [173, 464] on textarea at bounding box center [217, 393] width 338 height 146
click at [370, 481] on img "button" at bounding box center [370, 482] width 12 height 12
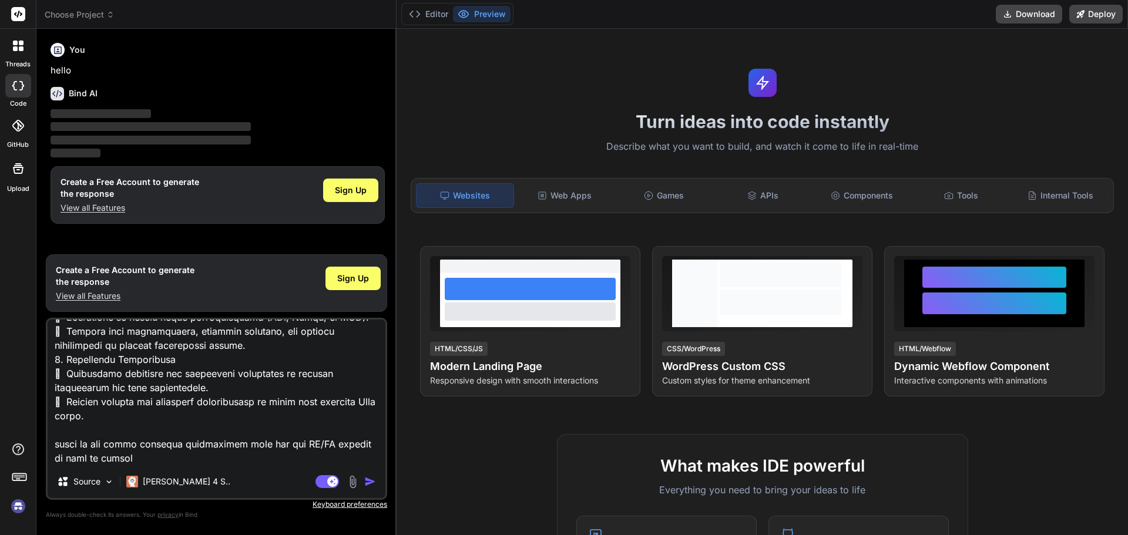
click at [370, 481] on img "button" at bounding box center [370, 482] width 12 height 12
click at [244, 449] on textarea at bounding box center [217, 393] width 338 height 146
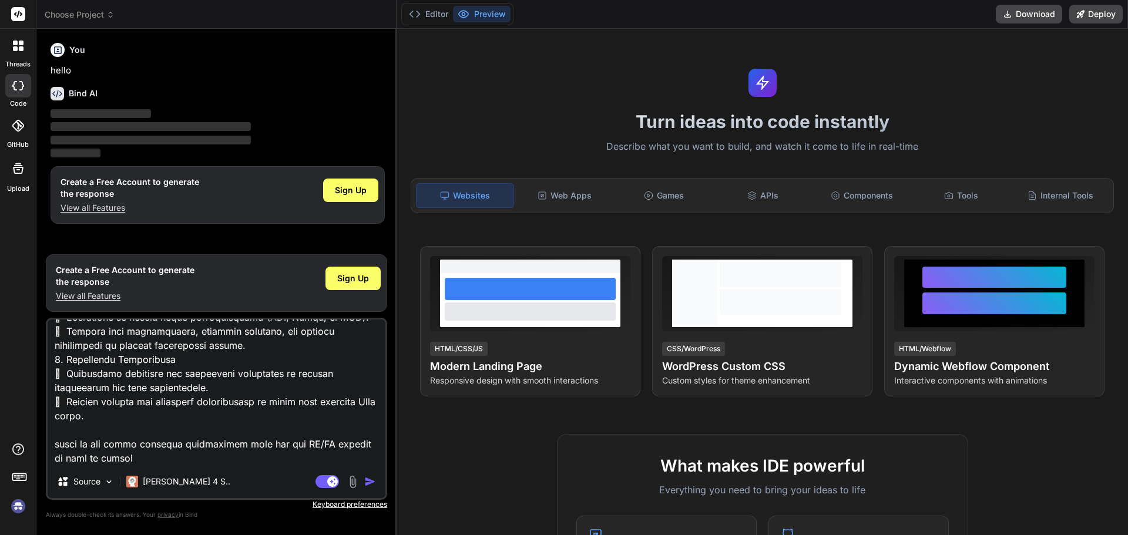
click at [224, 463] on textarea at bounding box center [217, 393] width 338 height 146
type textarea "x"
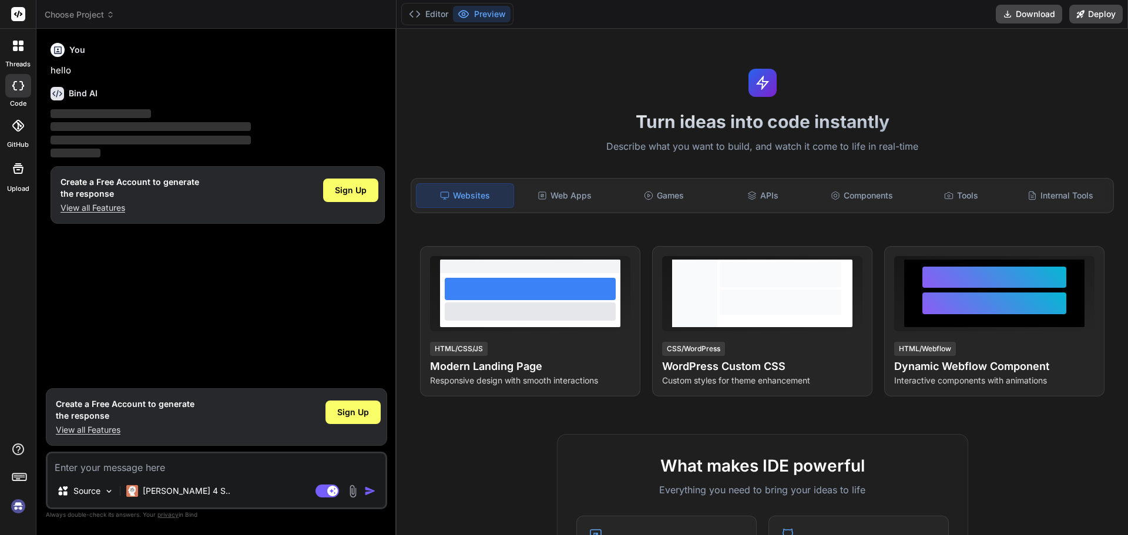
scroll to position [0, 0]
